Goal: Task Accomplishment & Management: Use online tool/utility

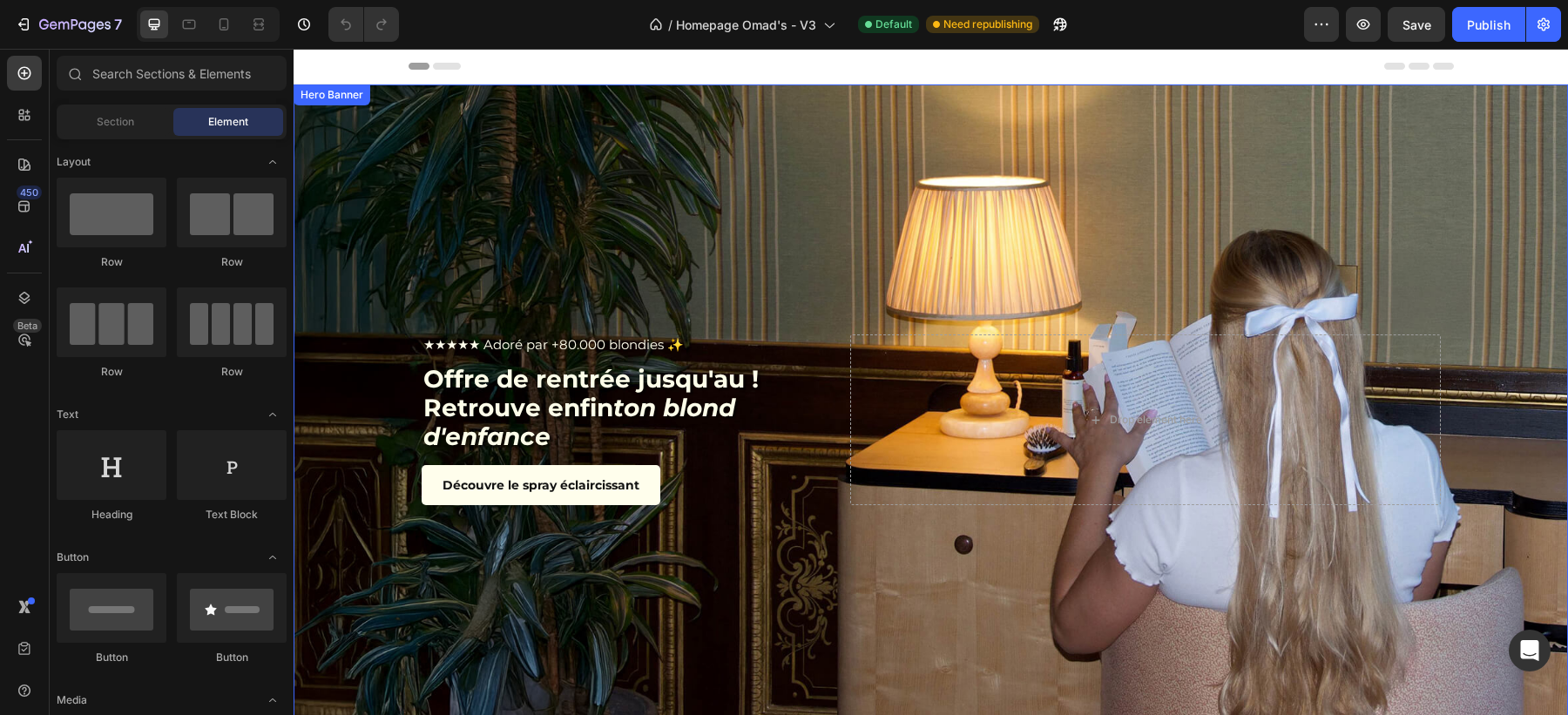
click at [447, 223] on div "Background Image" at bounding box center [930, 420] width 1274 height 671
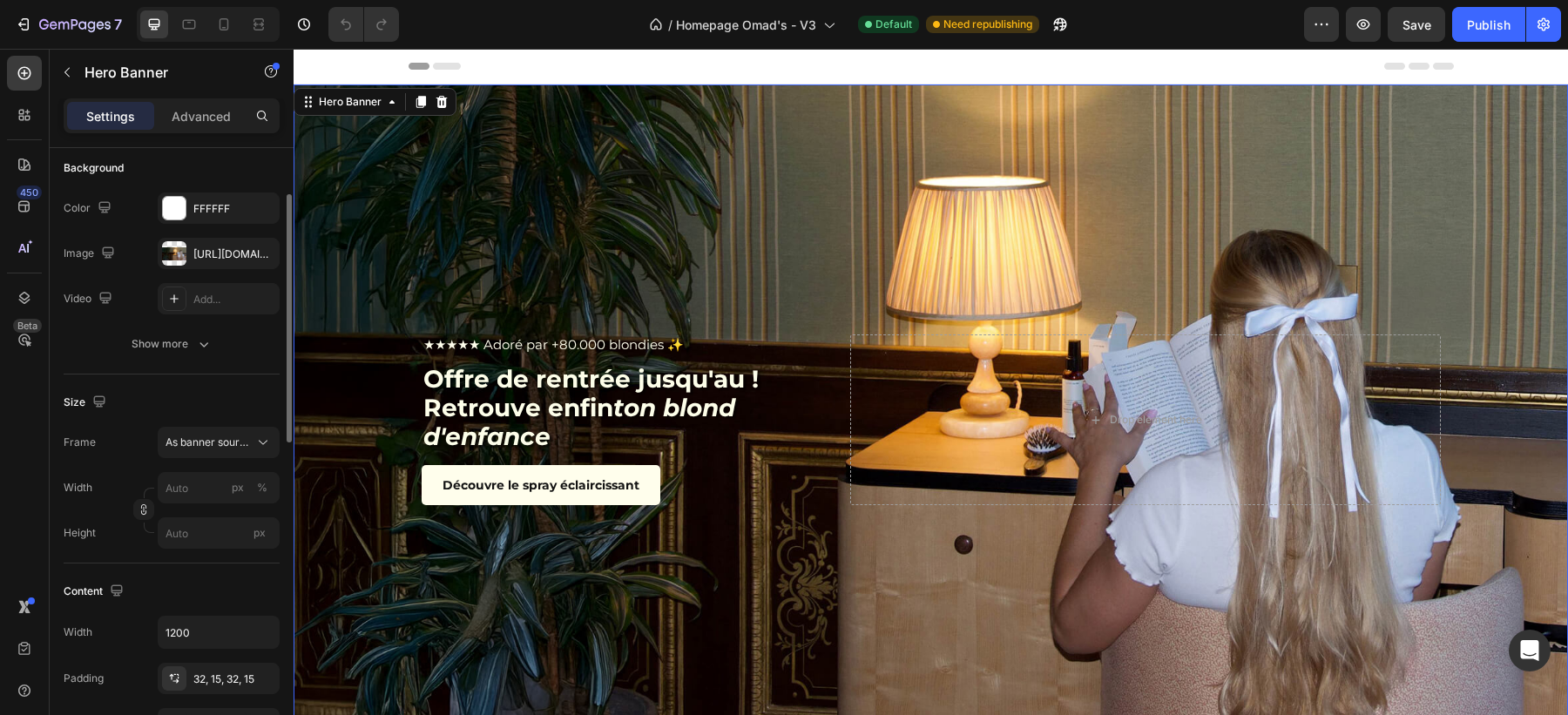
scroll to position [102, 0]
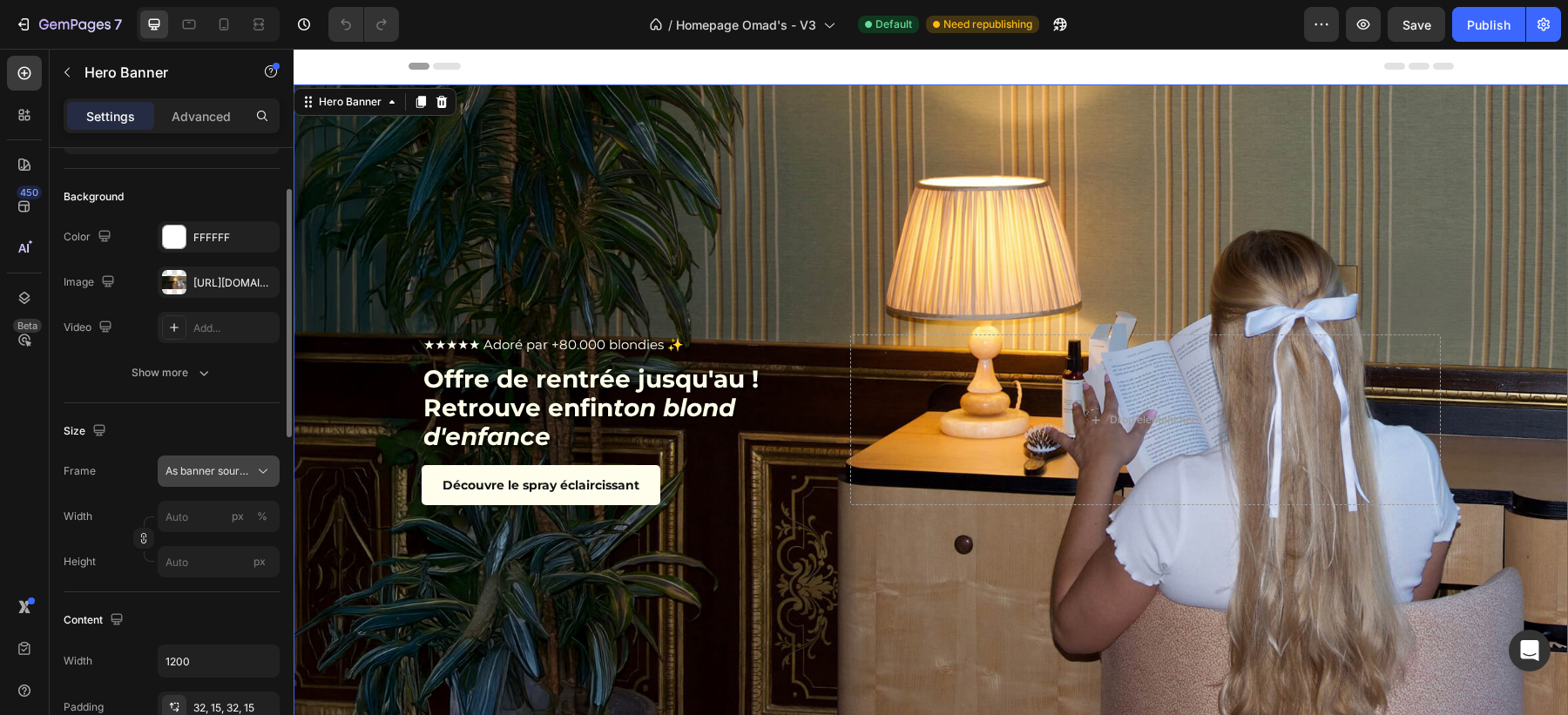
click at [211, 477] on div "As banner source" at bounding box center [219, 471] width 106 height 18
click at [486, 186] on div "Background Image" at bounding box center [930, 420] width 1274 height 671
click at [213, 279] on div "[URL][DOMAIN_NAME]" at bounding box center [218, 282] width 50 height 16
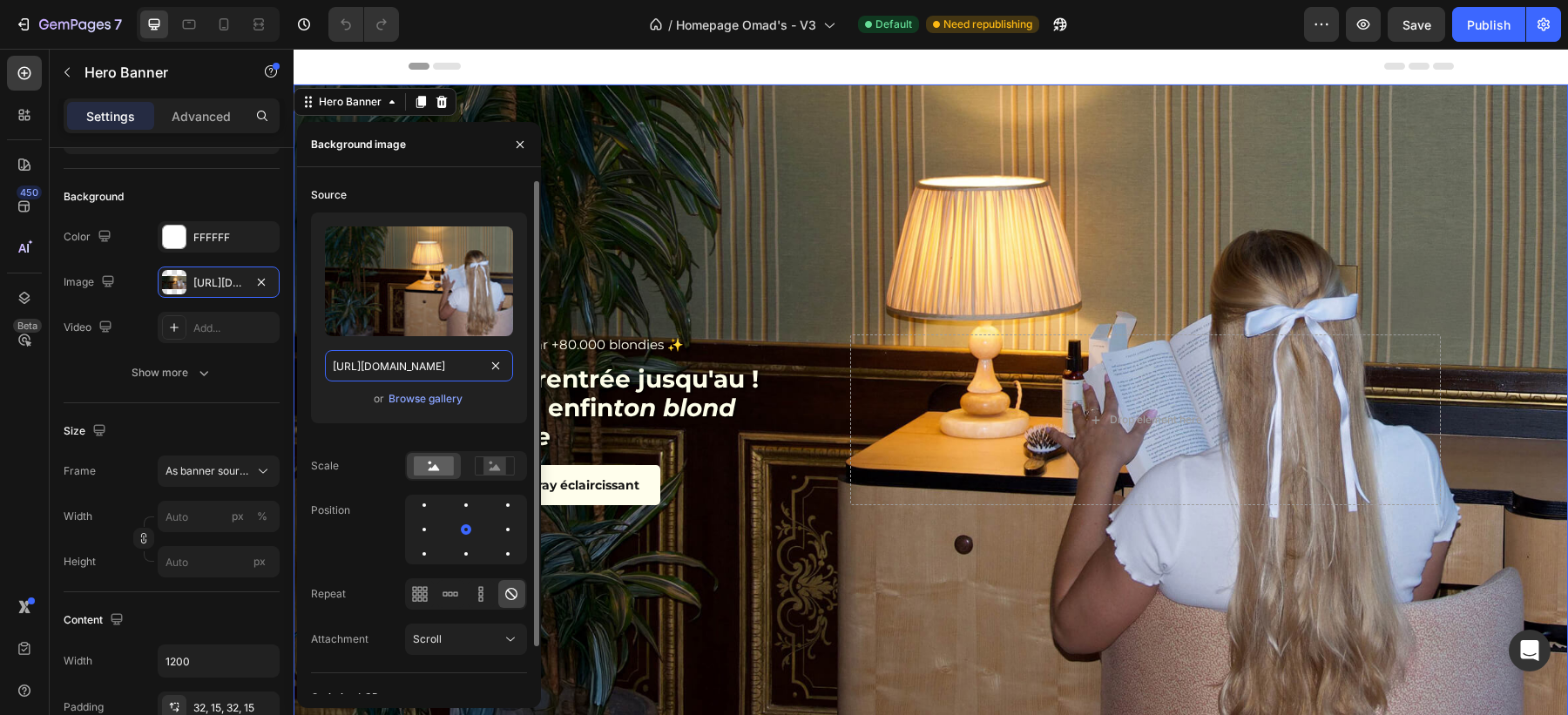
click at [382, 364] on input "[URL][DOMAIN_NAME]" at bounding box center [420, 366] width 188 height 32
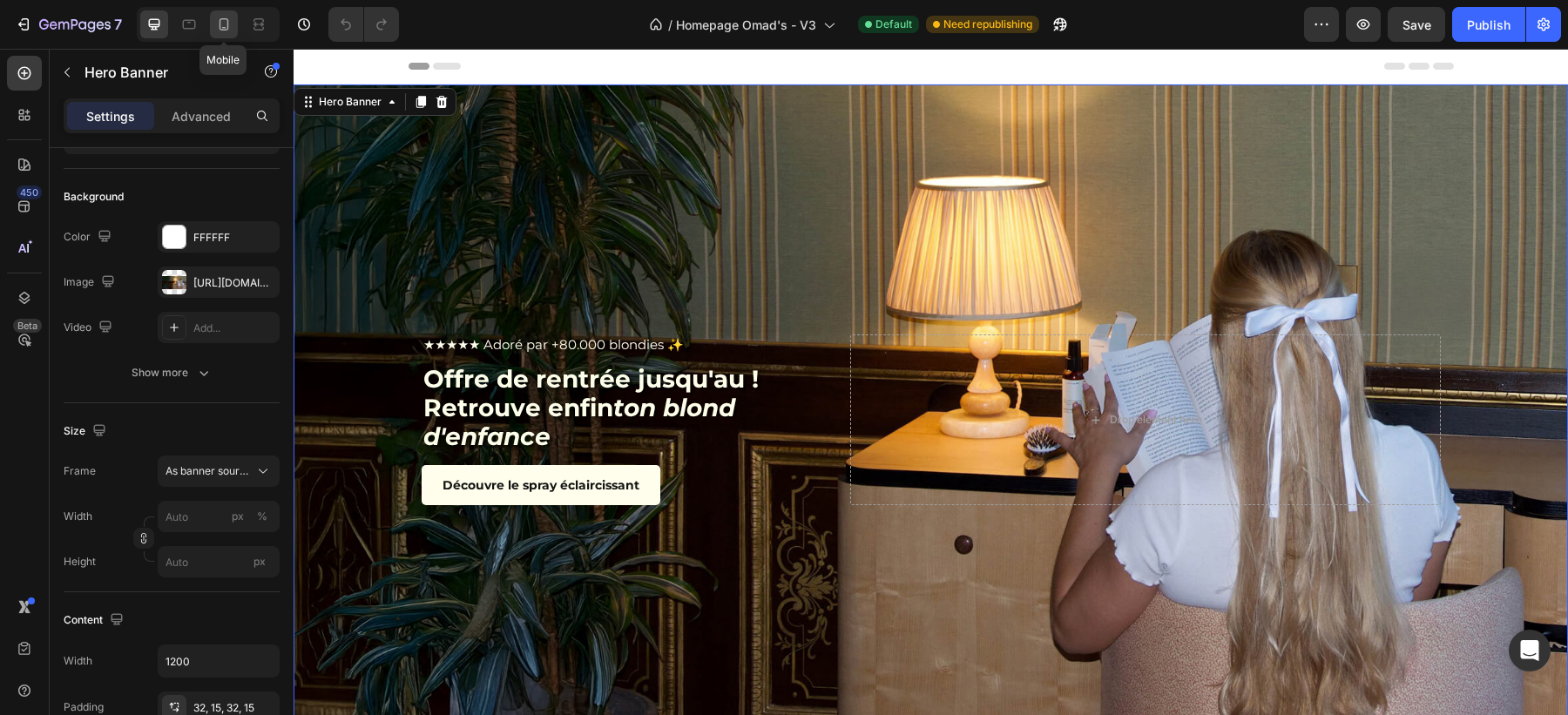
click at [226, 16] on icon at bounding box center [224, 24] width 18 height 18
type input "100"
type input "100%"
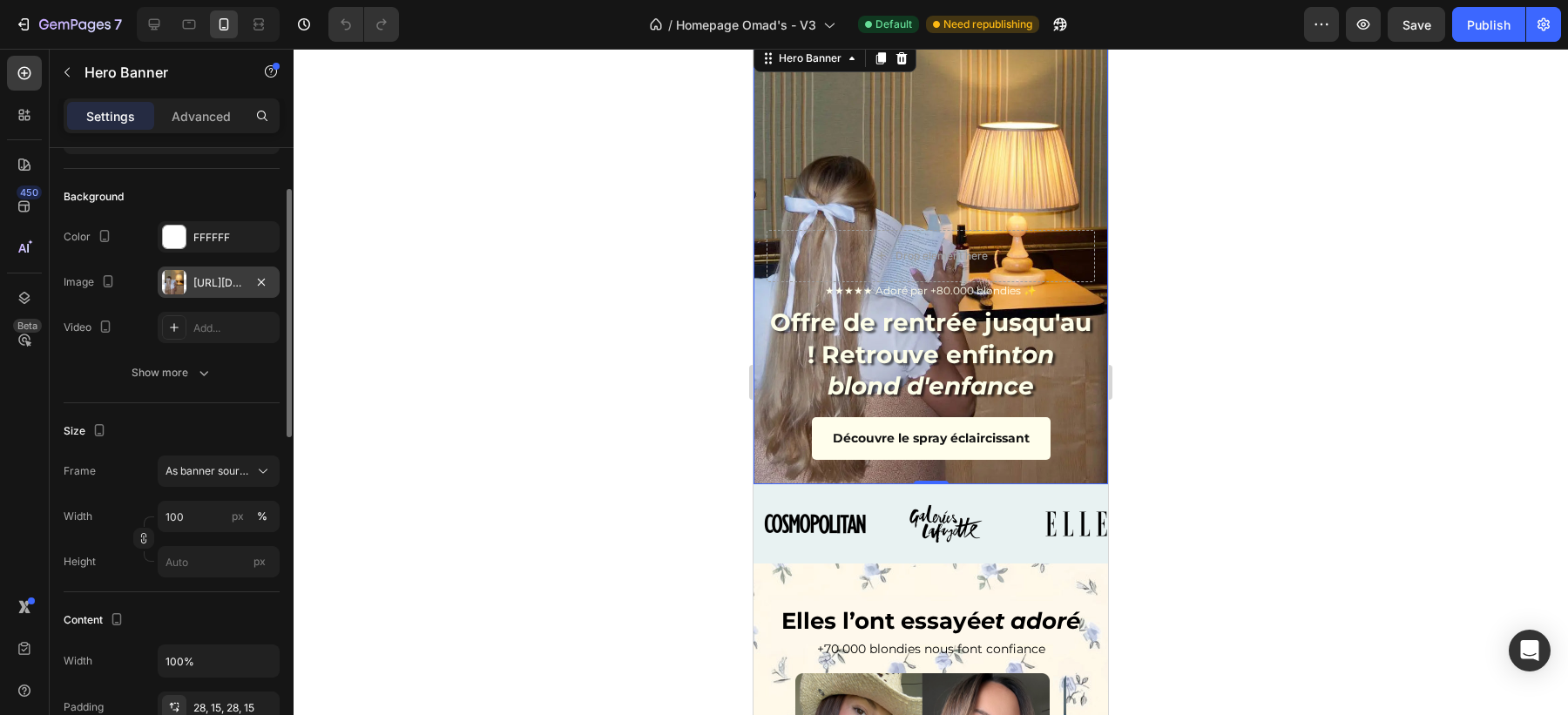
click at [217, 282] on div "[URL][DOMAIN_NAME]" at bounding box center [218, 282] width 50 height 16
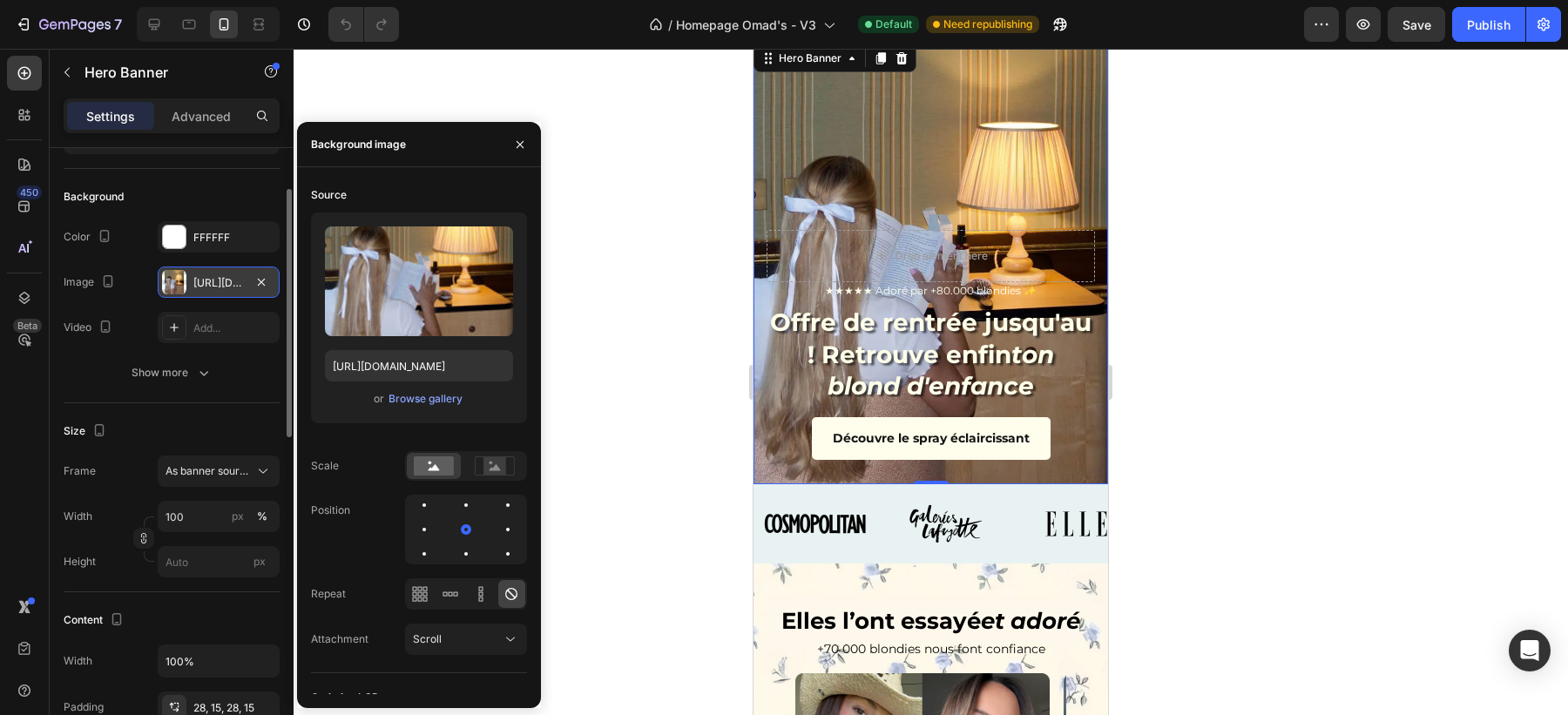
click at [207, 282] on div "[URL][DOMAIN_NAME]" at bounding box center [218, 282] width 50 height 16
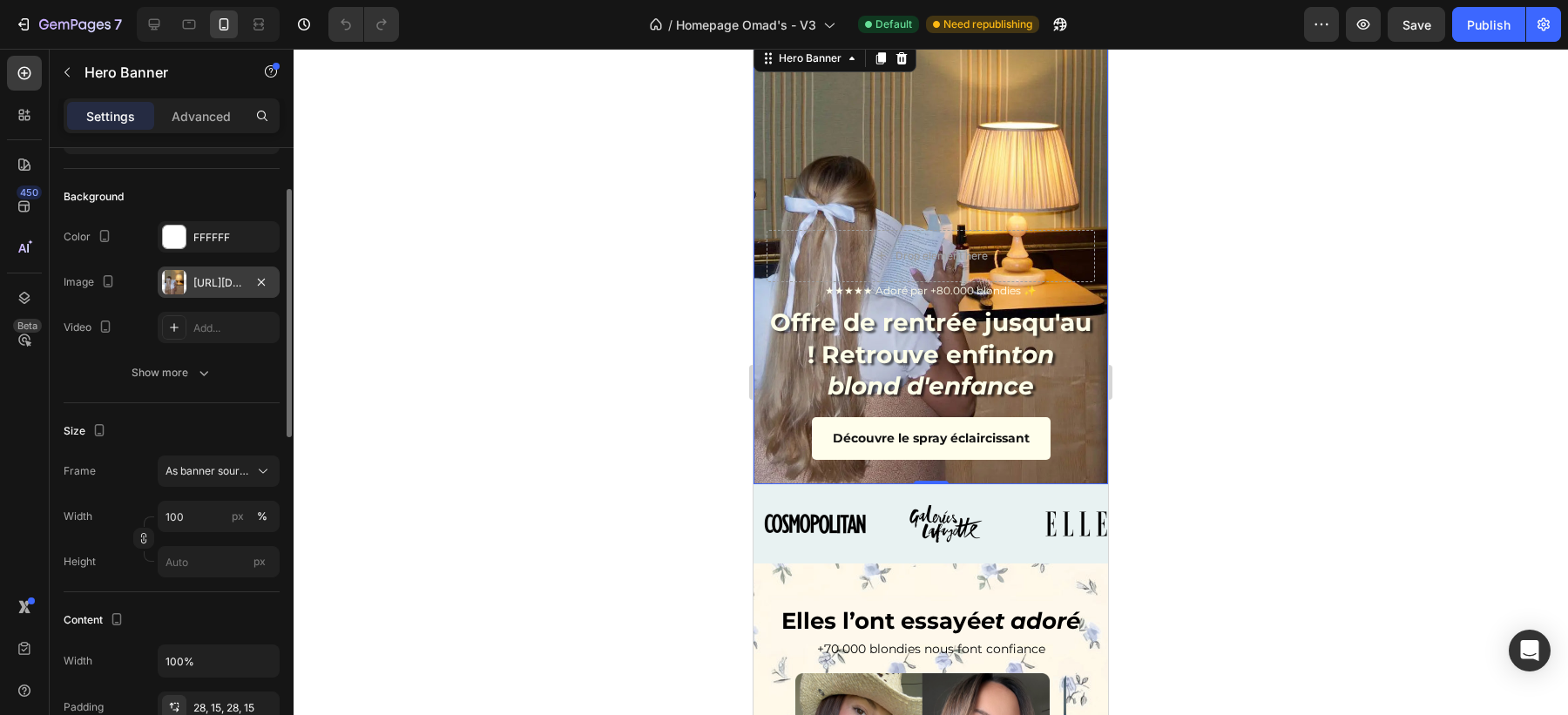
click at [207, 282] on div "[URL][DOMAIN_NAME]" at bounding box center [218, 282] width 50 height 16
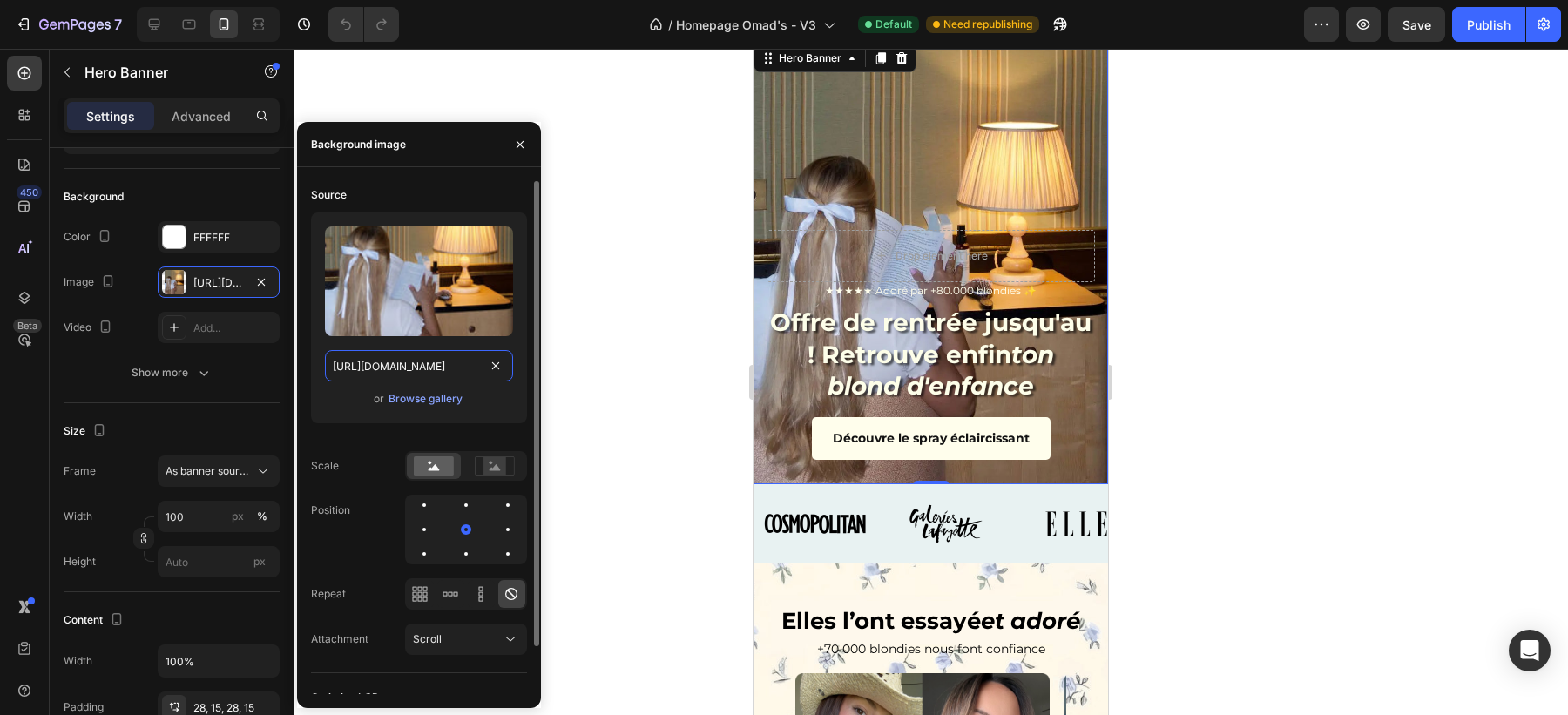
click at [354, 374] on input "[URL][DOMAIN_NAME]" at bounding box center [420, 366] width 188 height 32
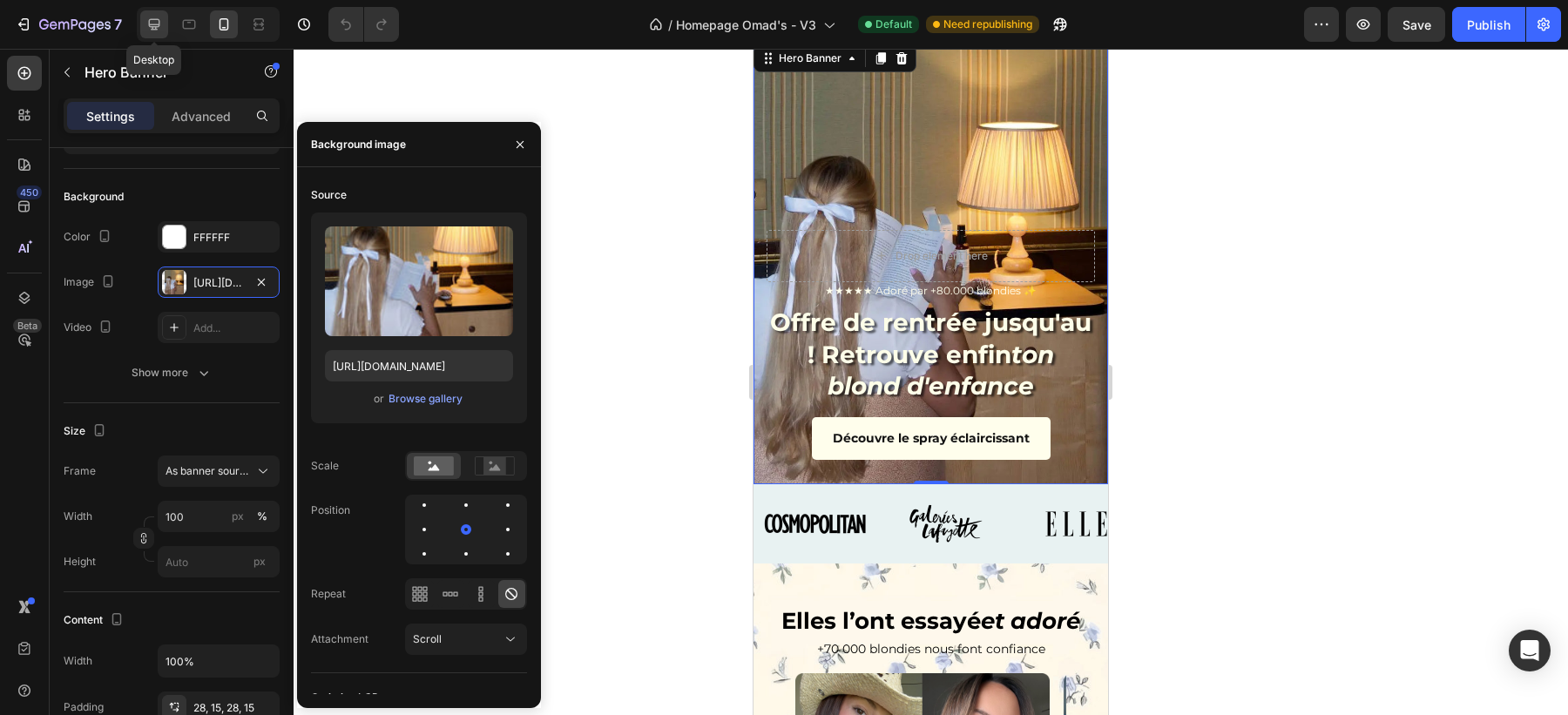
click at [158, 23] on icon at bounding box center [155, 25] width 11 height 11
type input "1200"
type input "[URL][DOMAIN_NAME]"
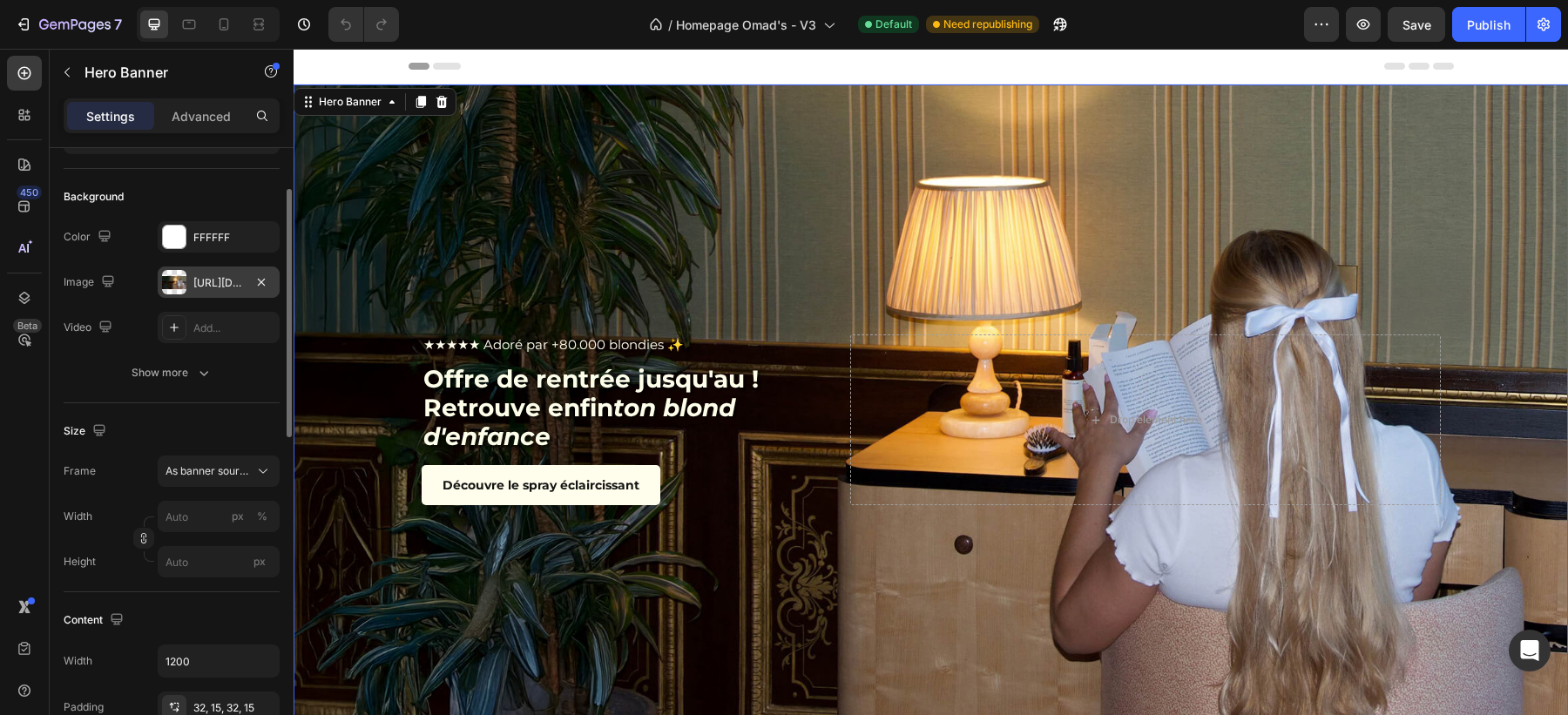
click at [225, 282] on div "[URL][DOMAIN_NAME]" at bounding box center [218, 282] width 50 height 16
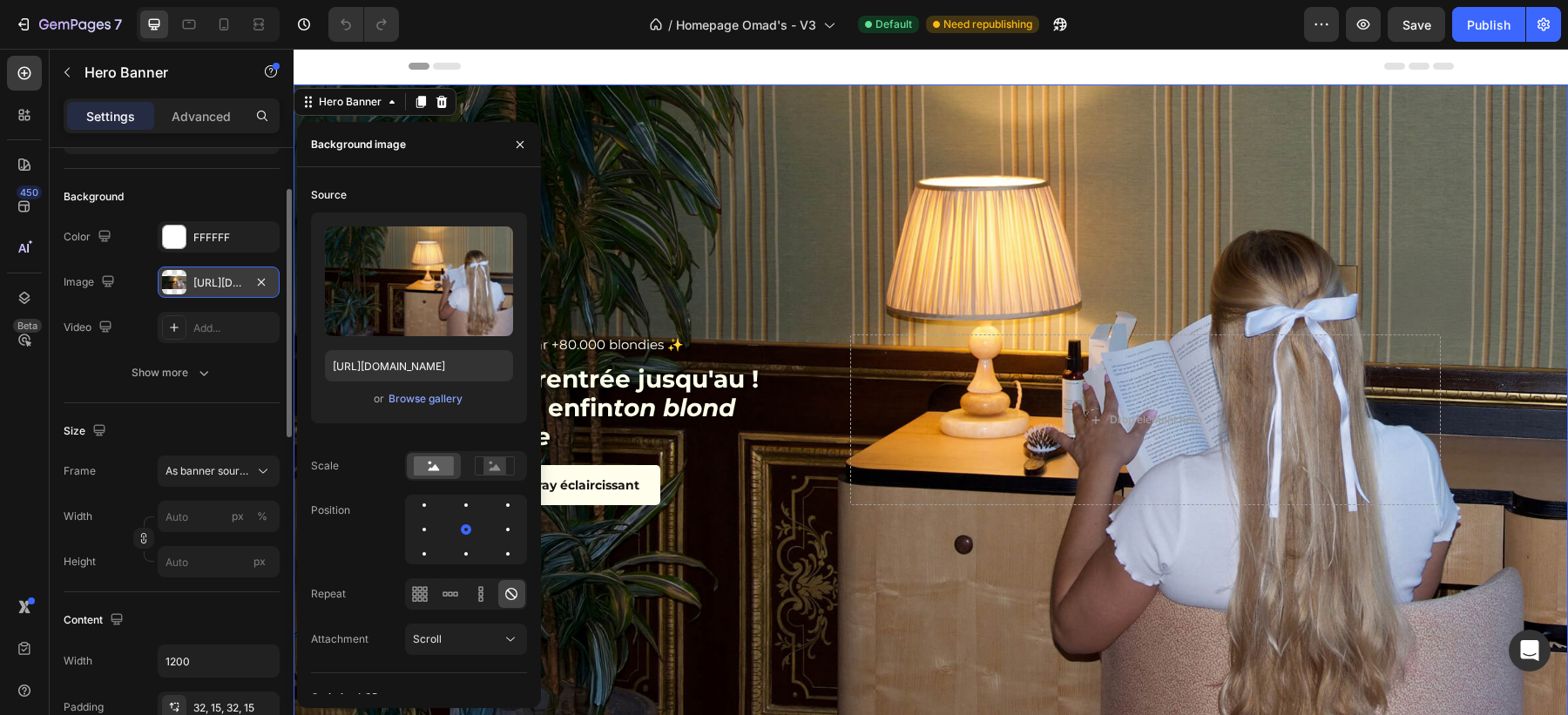
click at [214, 282] on div "[URL][DOMAIN_NAME]" at bounding box center [218, 282] width 50 height 16
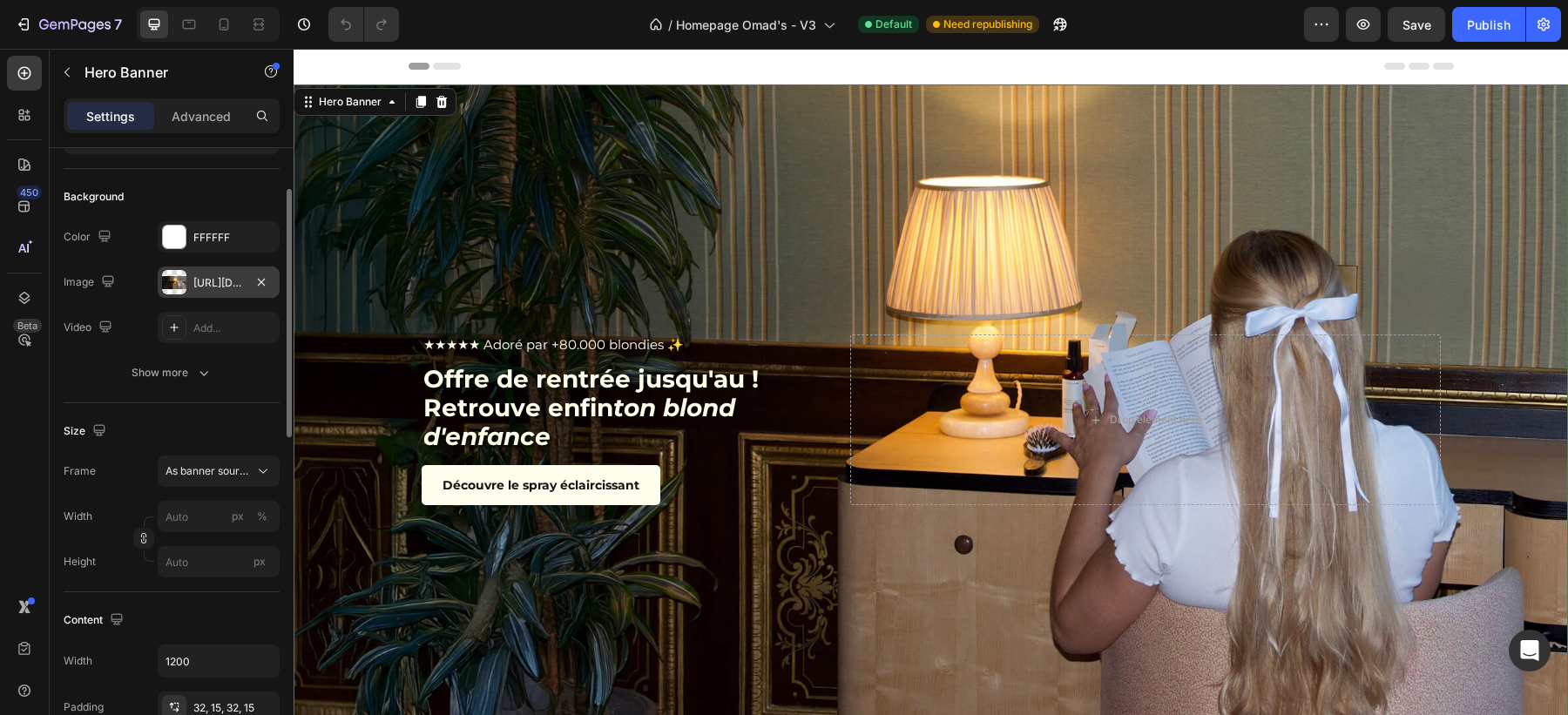
click at [214, 282] on div "[URL][DOMAIN_NAME]" at bounding box center [218, 282] width 50 height 16
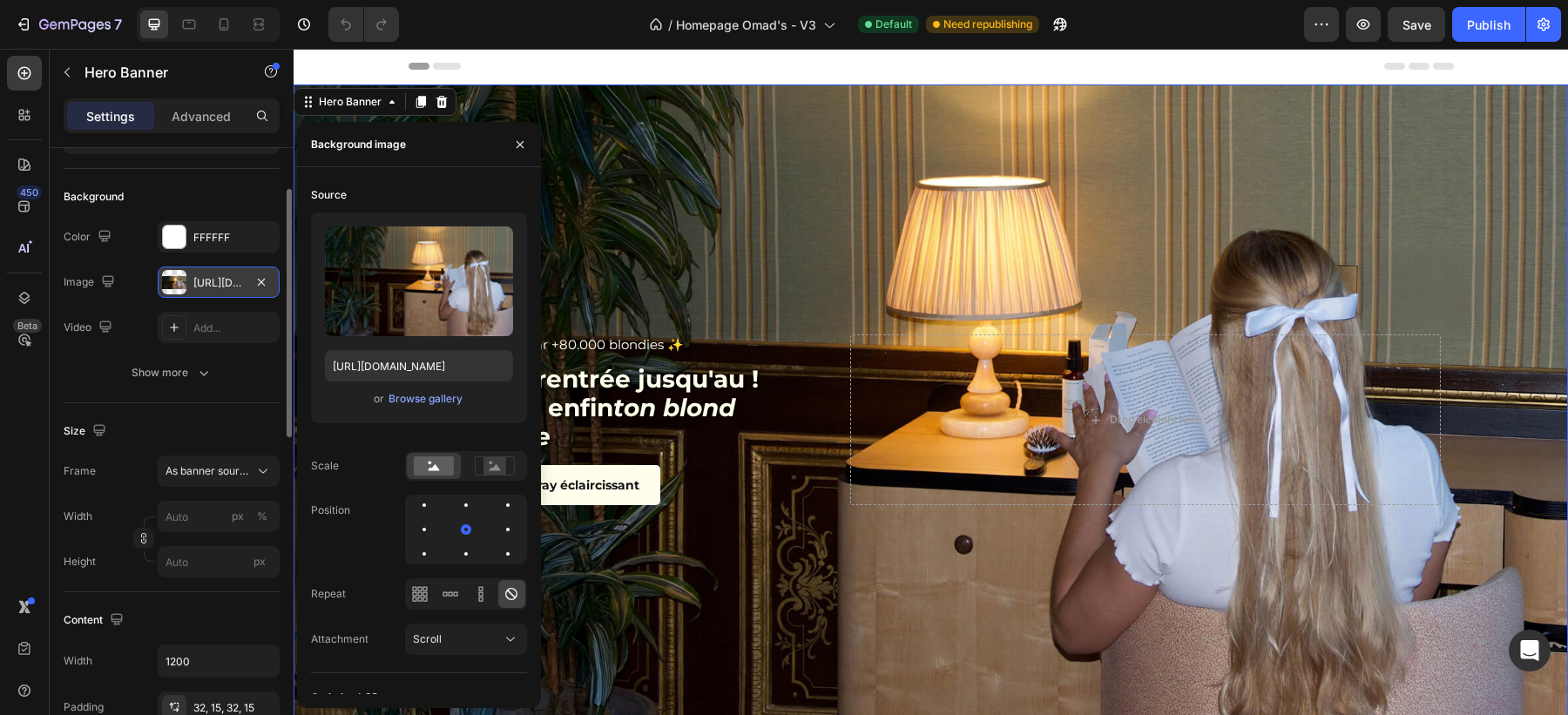
click at [214, 282] on div "[URL][DOMAIN_NAME]" at bounding box center [218, 282] width 50 height 16
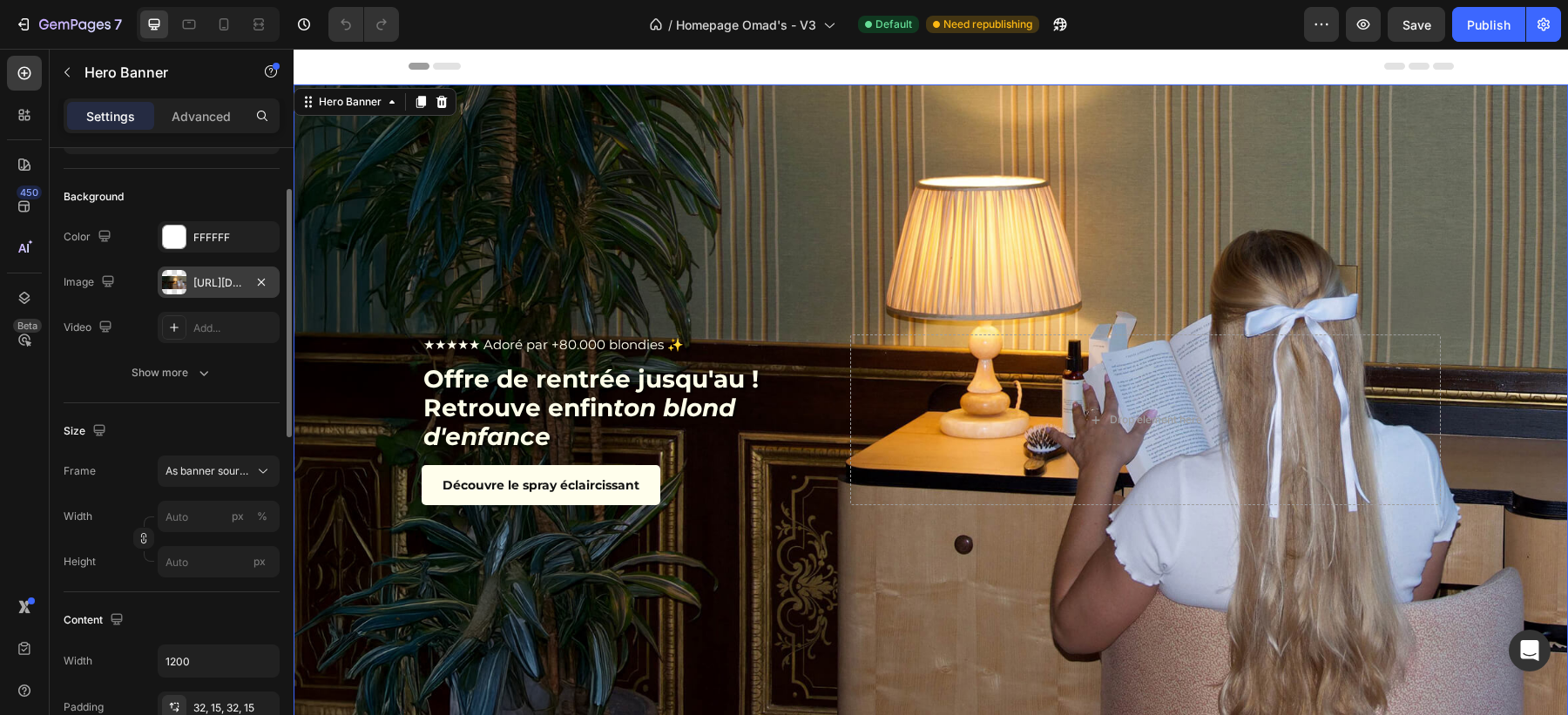
click at [214, 282] on div "[URL][DOMAIN_NAME]" at bounding box center [218, 282] width 50 height 16
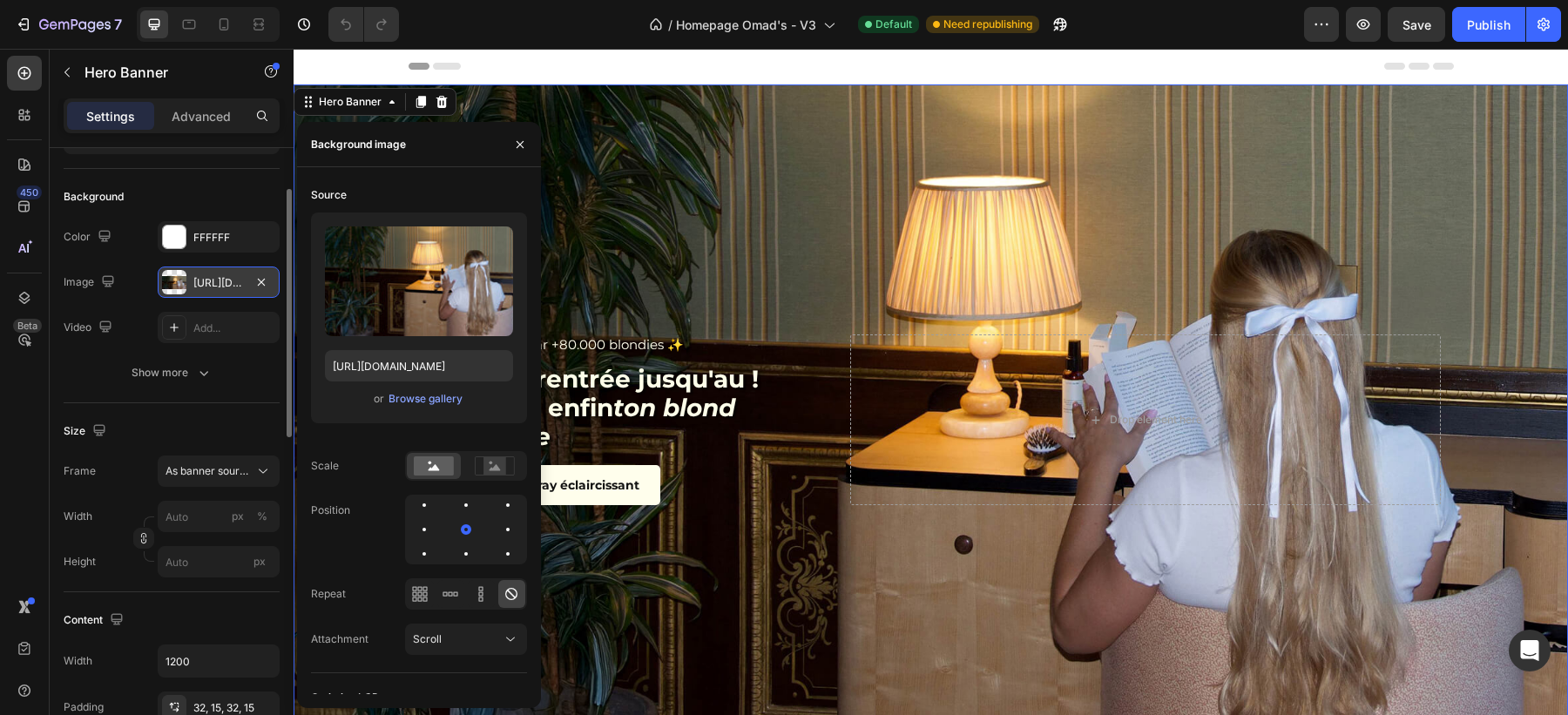
click at [214, 282] on div "[URL][DOMAIN_NAME]" at bounding box center [218, 282] width 50 height 16
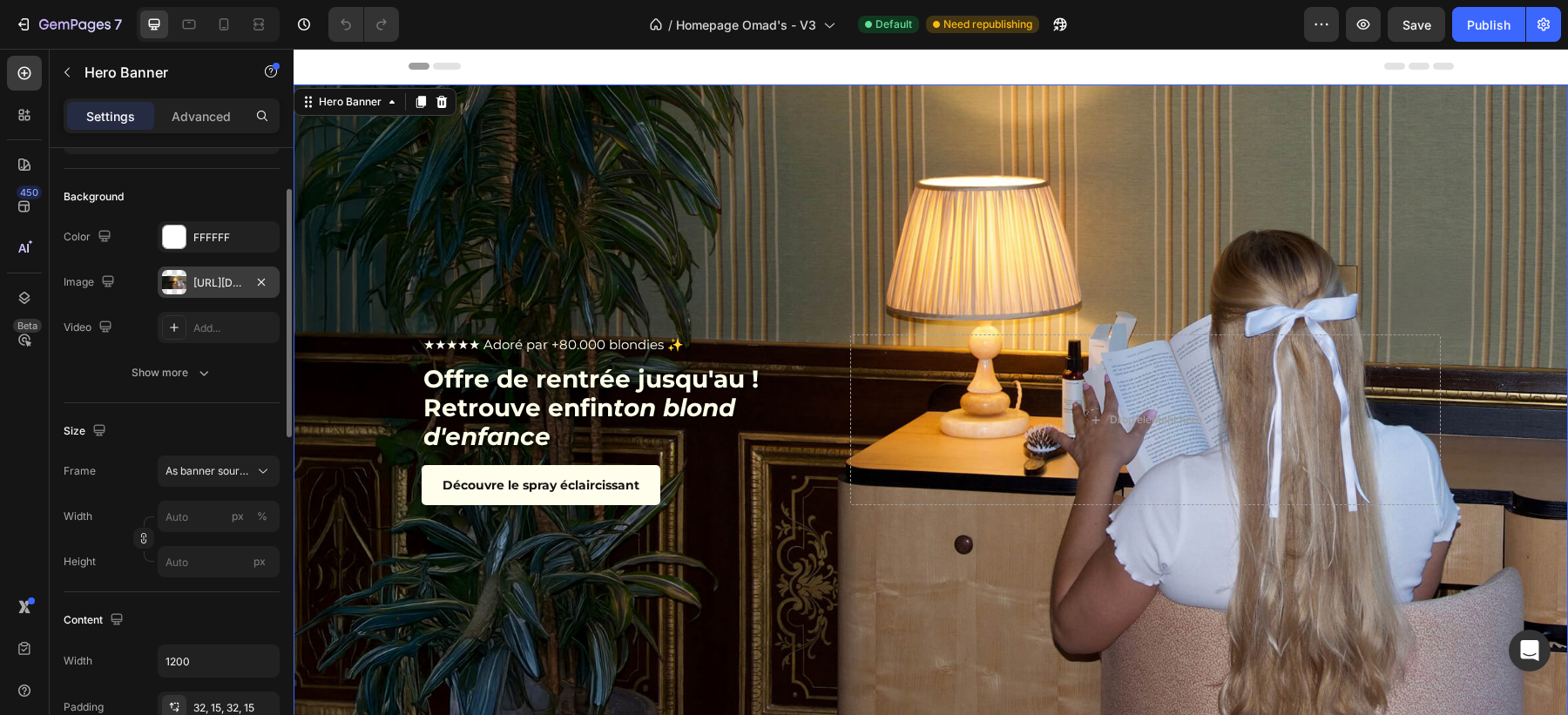
click at [214, 282] on div "[URL][DOMAIN_NAME]" at bounding box center [218, 282] width 50 height 16
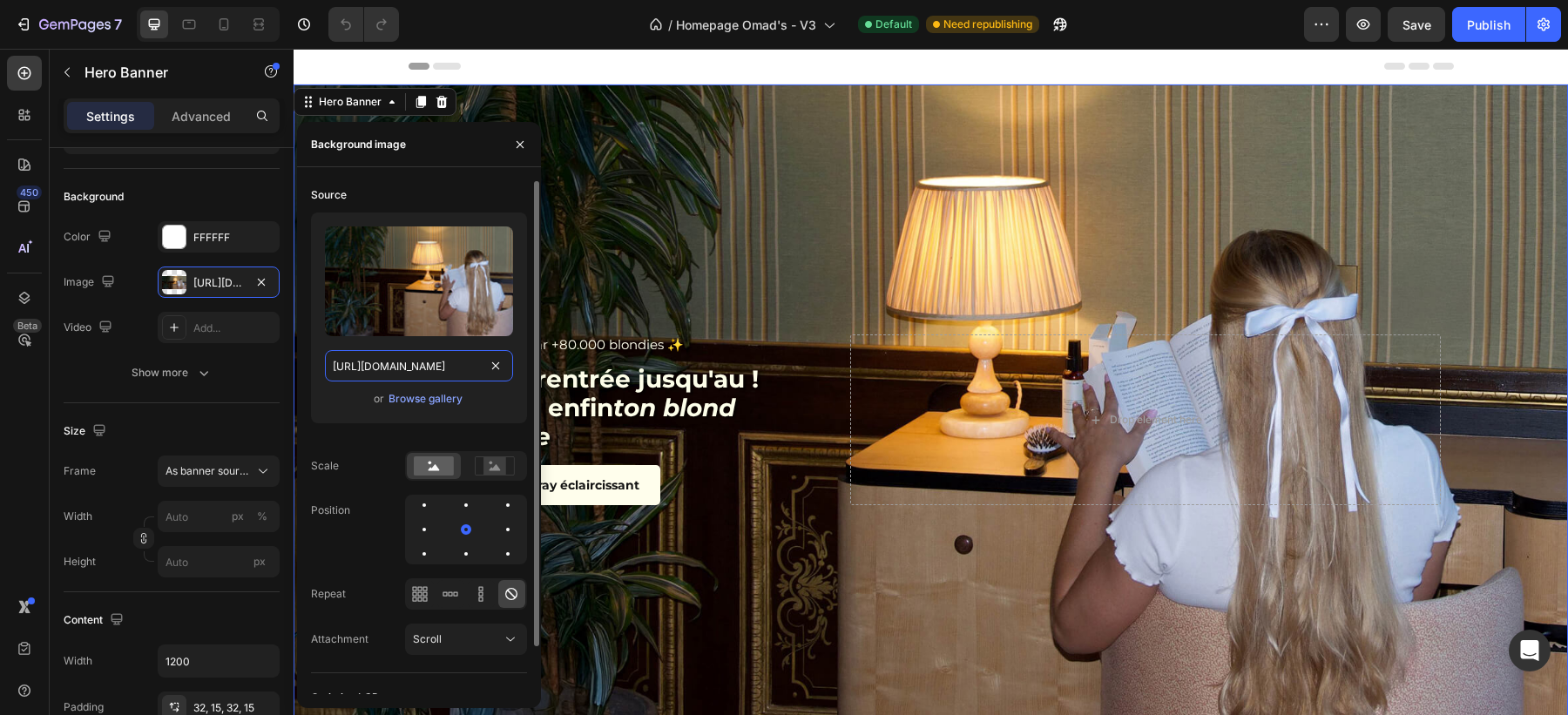
click at [398, 363] on input "[URL][DOMAIN_NAME]" at bounding box center [420, 366] width 188 height 32
